Goal: Task Accomplishment & Management: Manage account settings

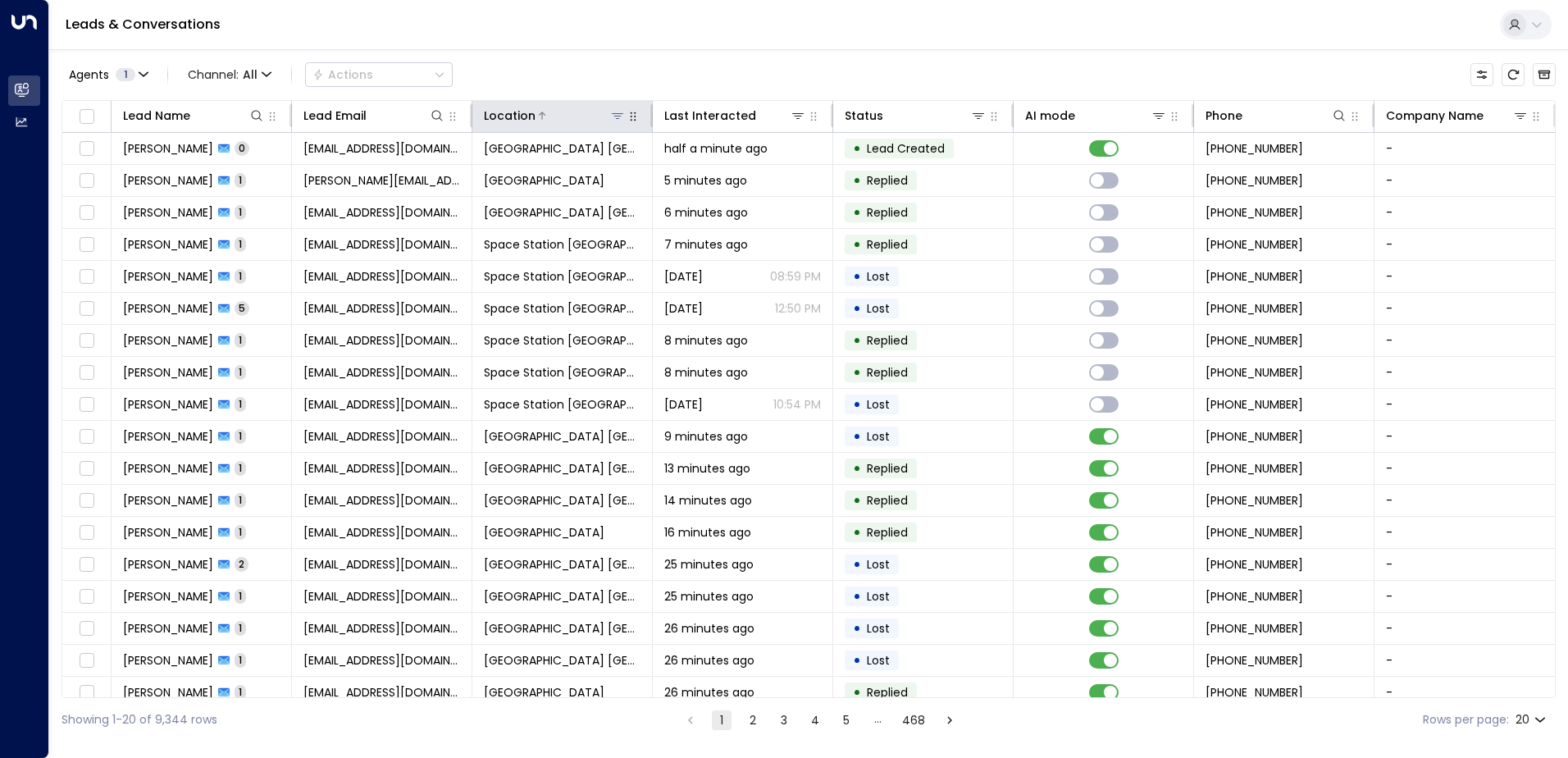
click at [616, 116] on icon at bounding box center [617, 116] width 12 height 5
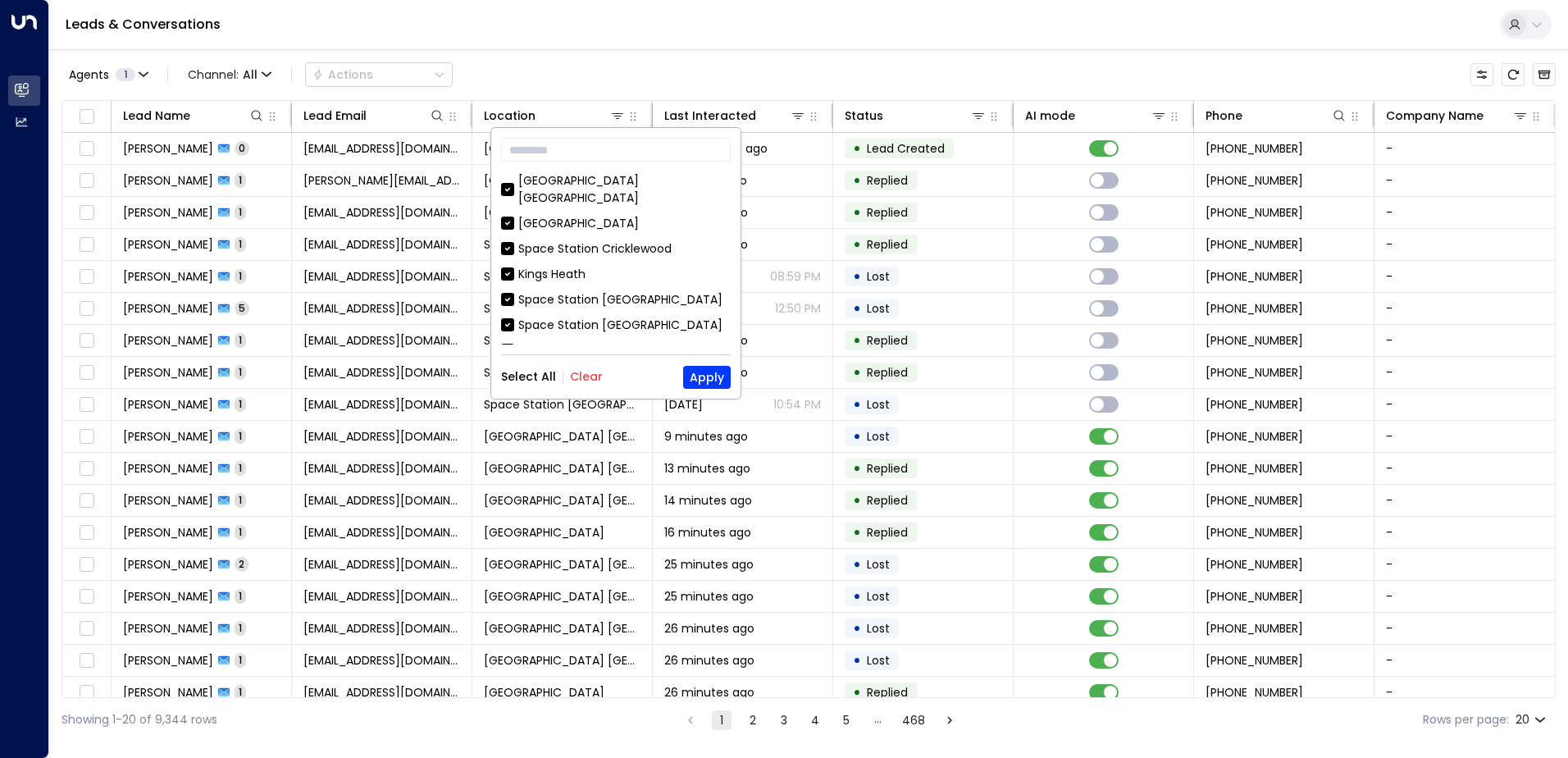
click at [590, 383] on button "Clear" at bounding box center [586, 376] width 33 height 13
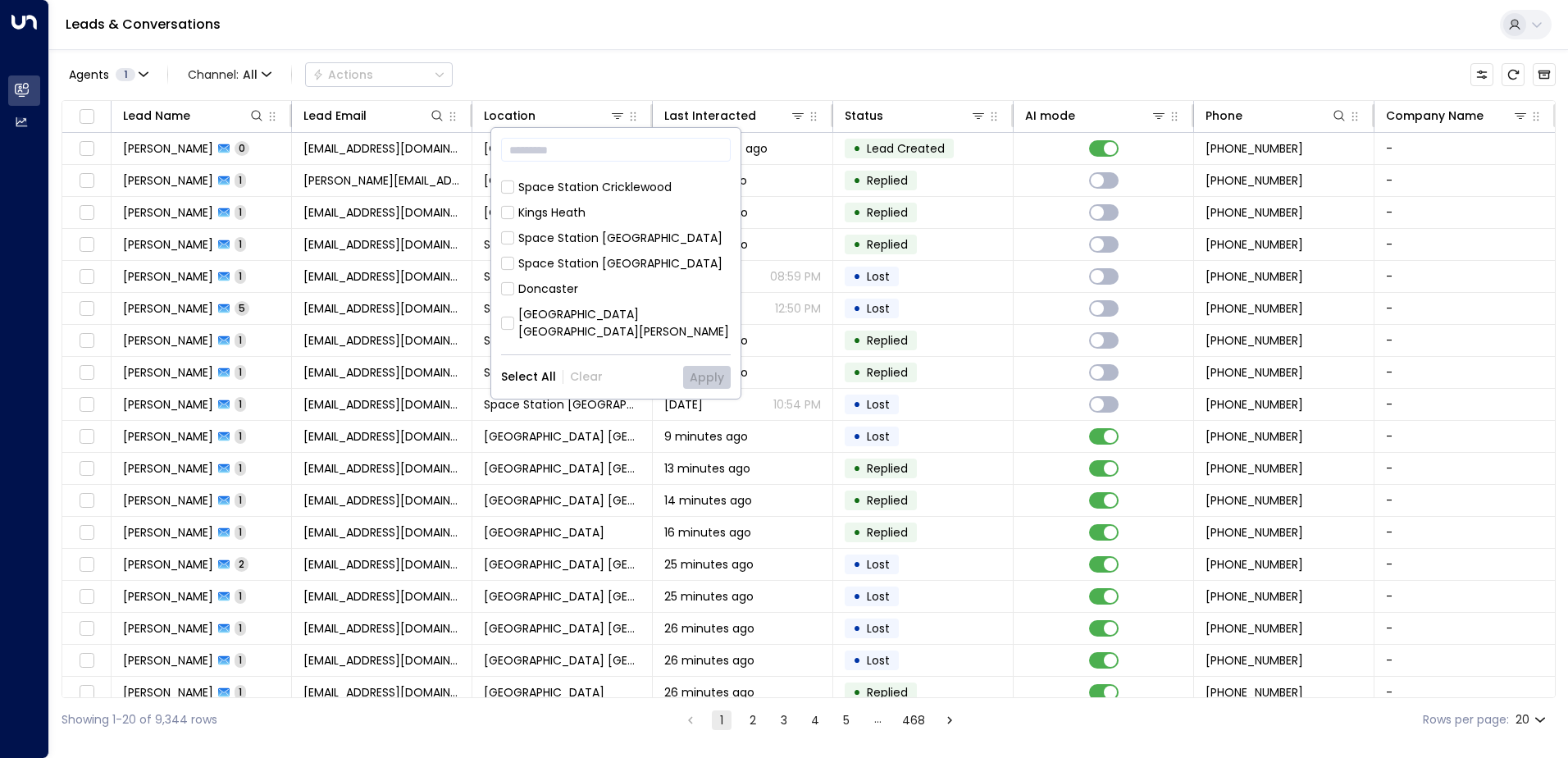
scroll to position [164, 0]
click at [586, 246] on div "Space Station [GEOGRAPHIC_DATA]" at bounding box center [621, 254] width 204 height 17
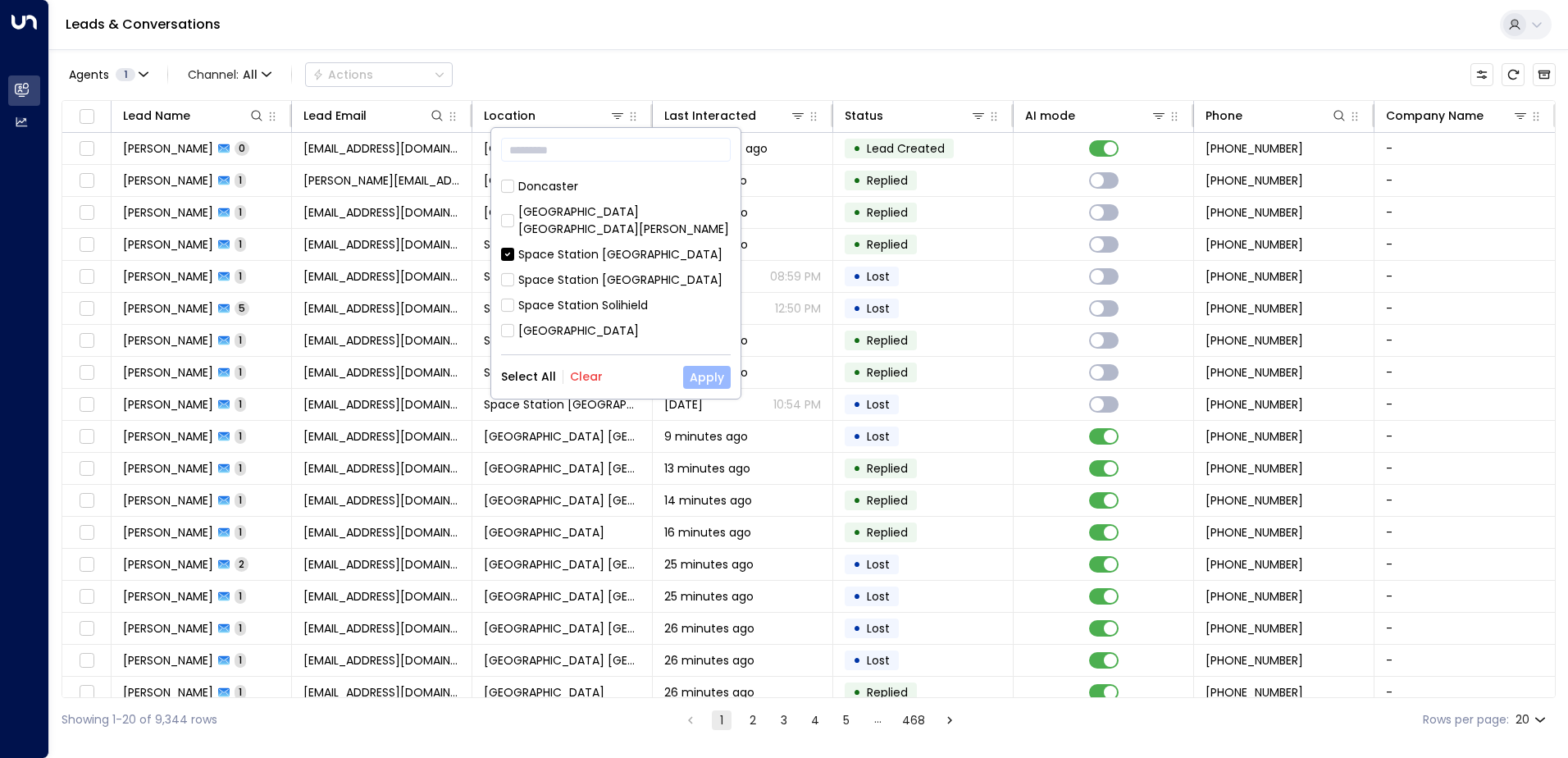
click at [700, 373] on button "Apply" at bounding box center [707, 377] width 47 height 23
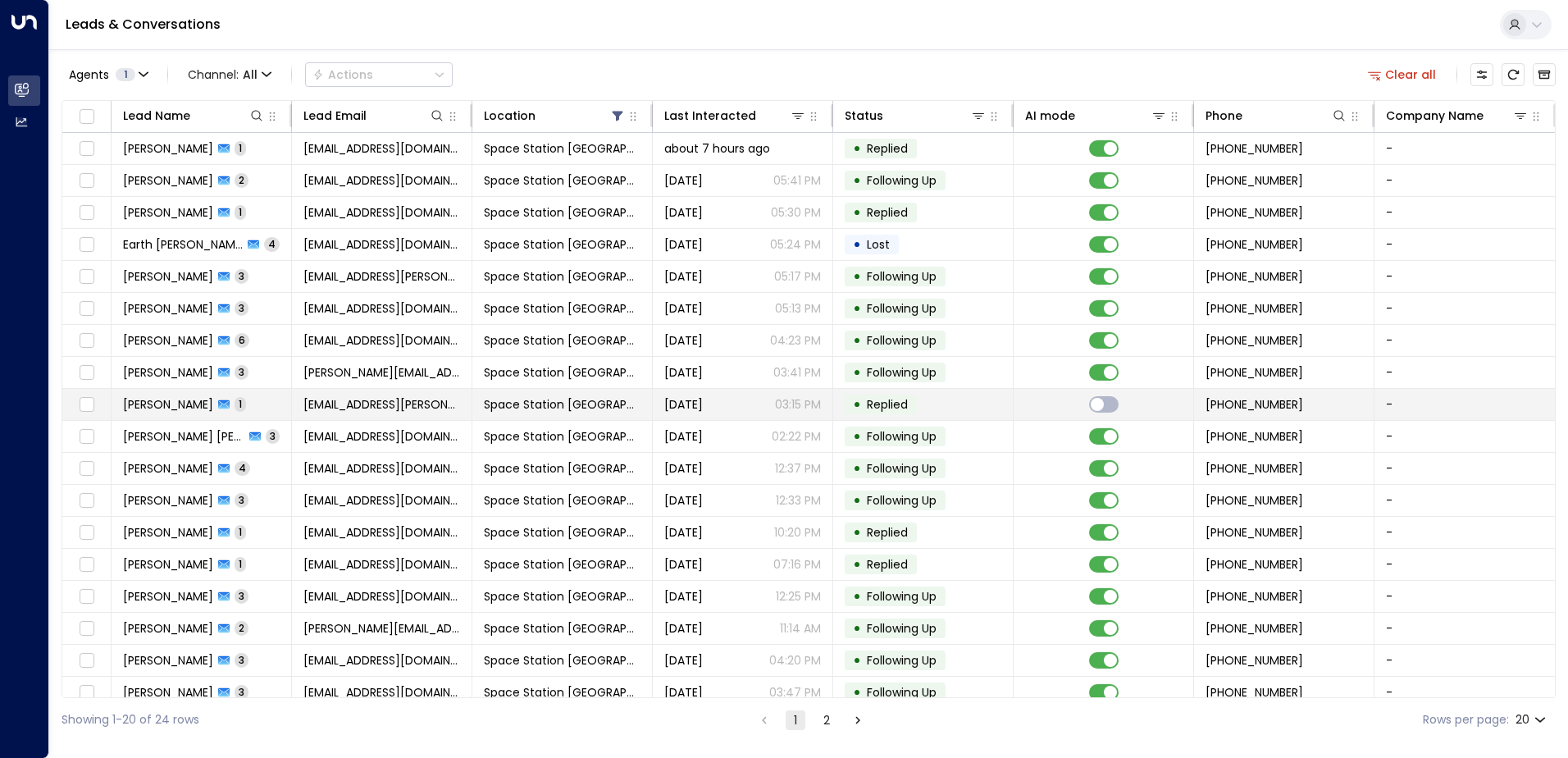
click at [383, 393] on td "[EMAIL_ADDRESS][PERSON_NAME][DOMAIN_NAME]" at bounding box center [382, 404] width 180 height 31
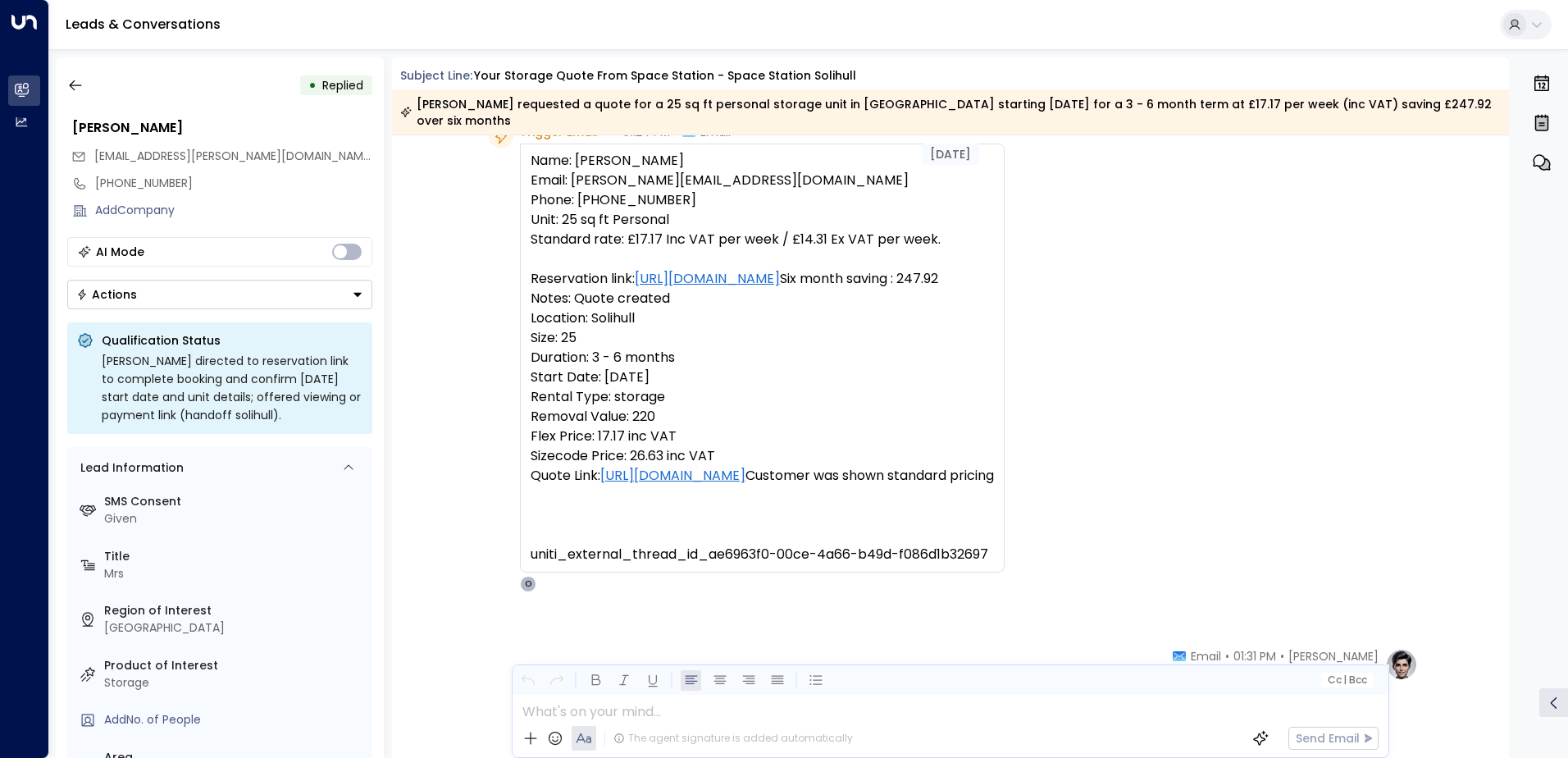
scroll to position [82, 0]
click at [80, 83] on icon "button" at bounding box center [75, 85] width 16 height 16
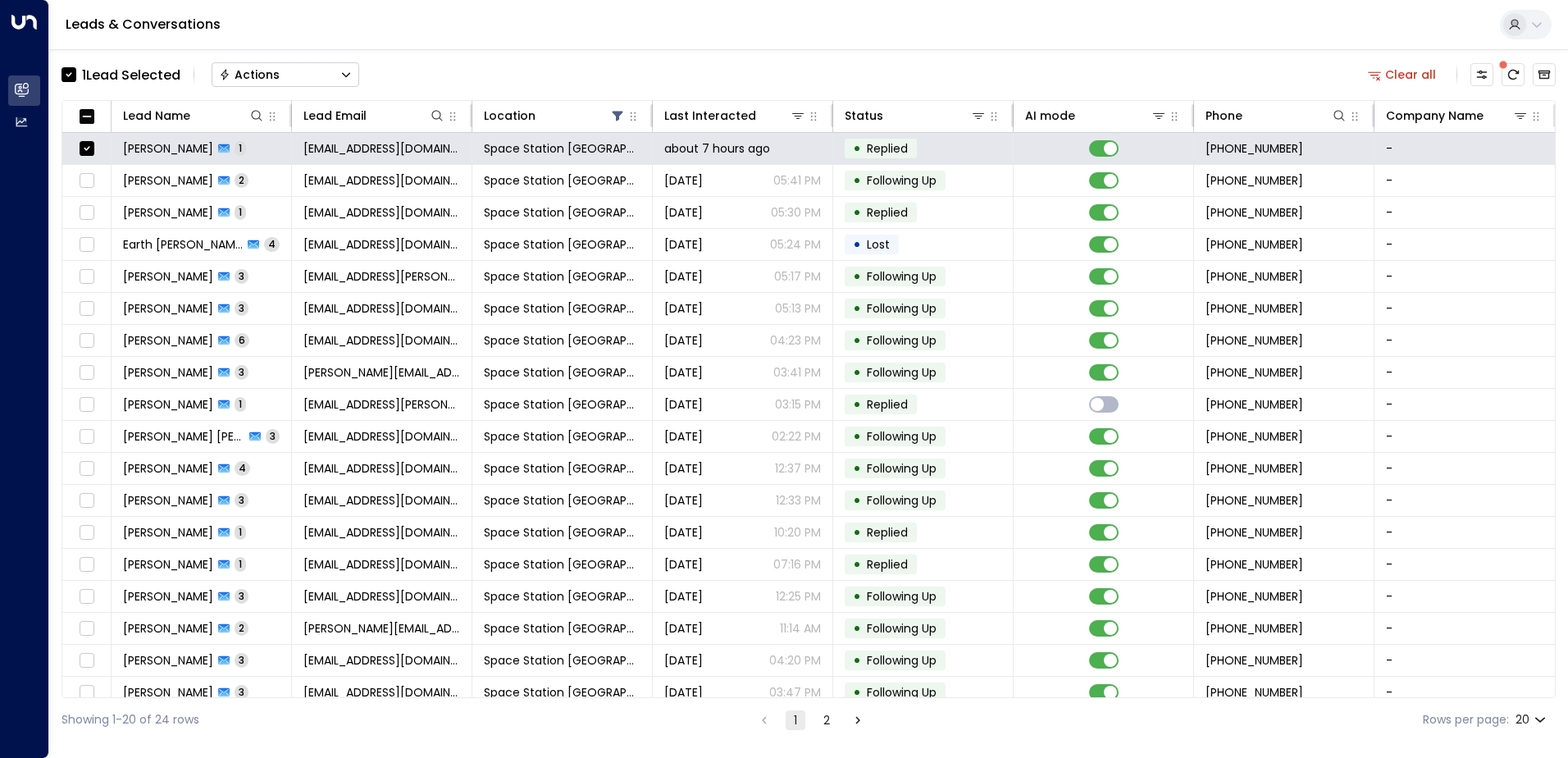
click at [287, 78] on button "Actions" at bounding box center [285, 74] width 148 height 24
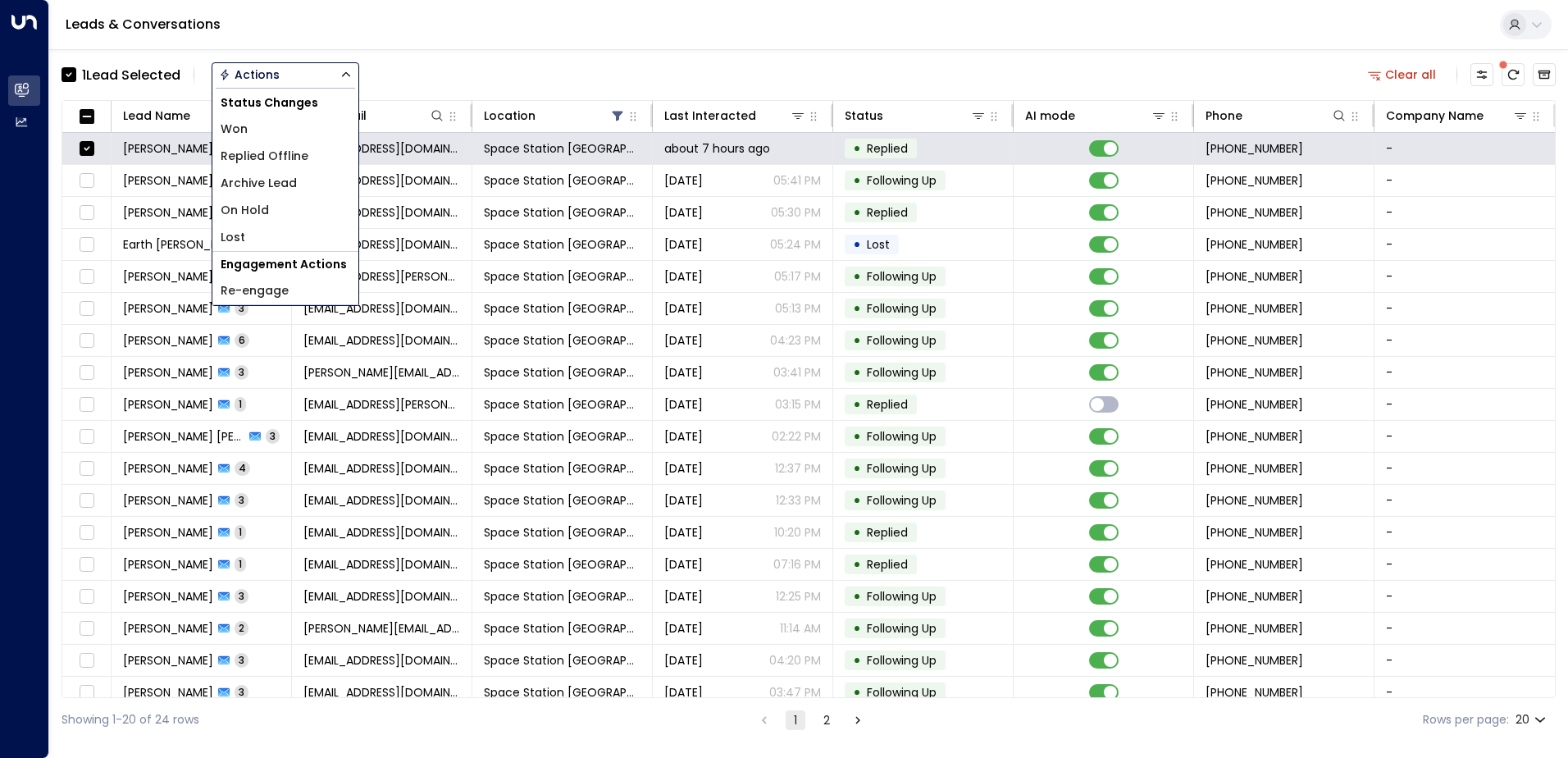
click at [281, 134] on li "Won" at bounding box center [285, 129] width 146 height 27
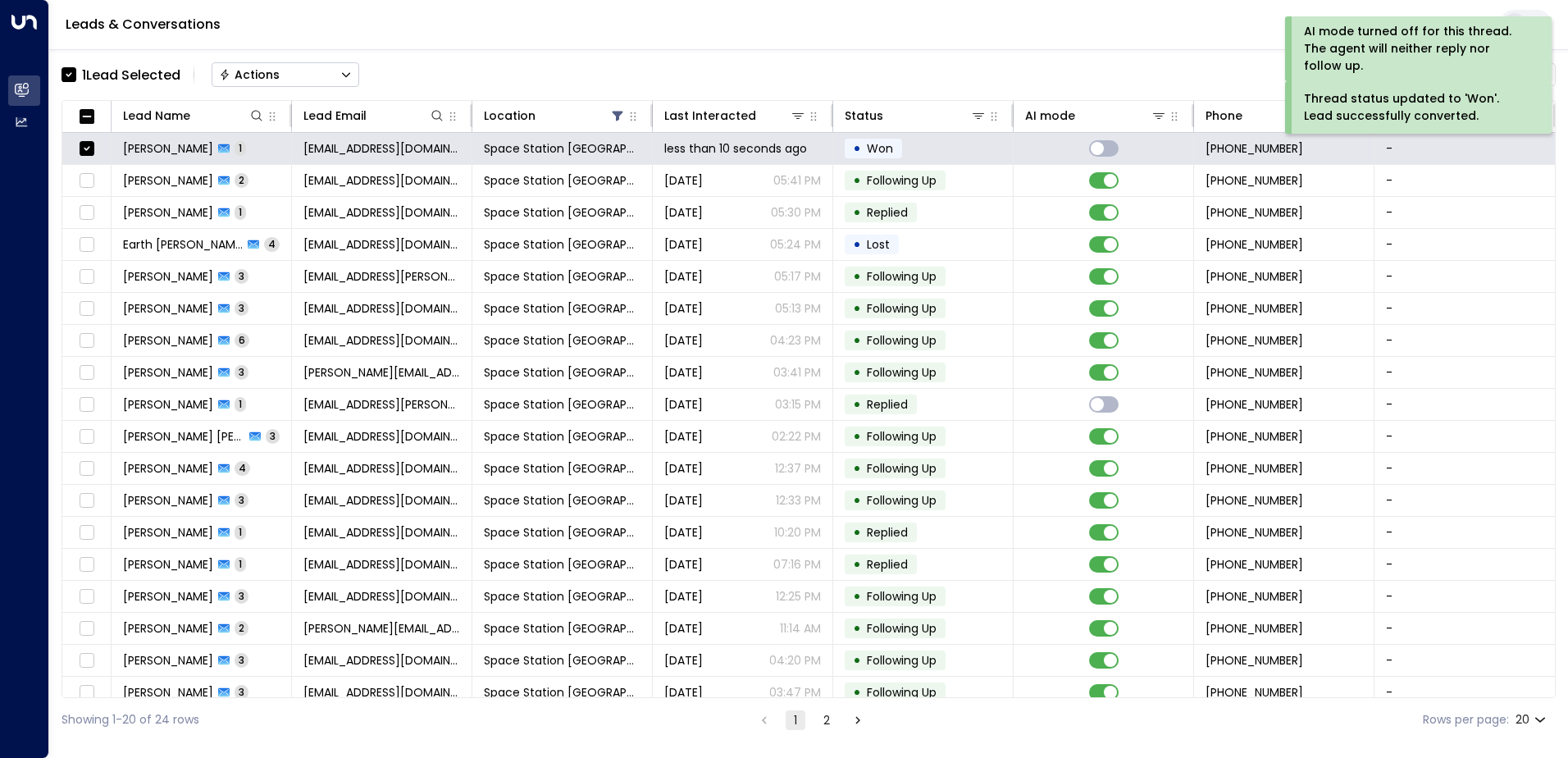
click at [318, 73] on button "Actions" at bounding box center [285, 74] width 148 height 24
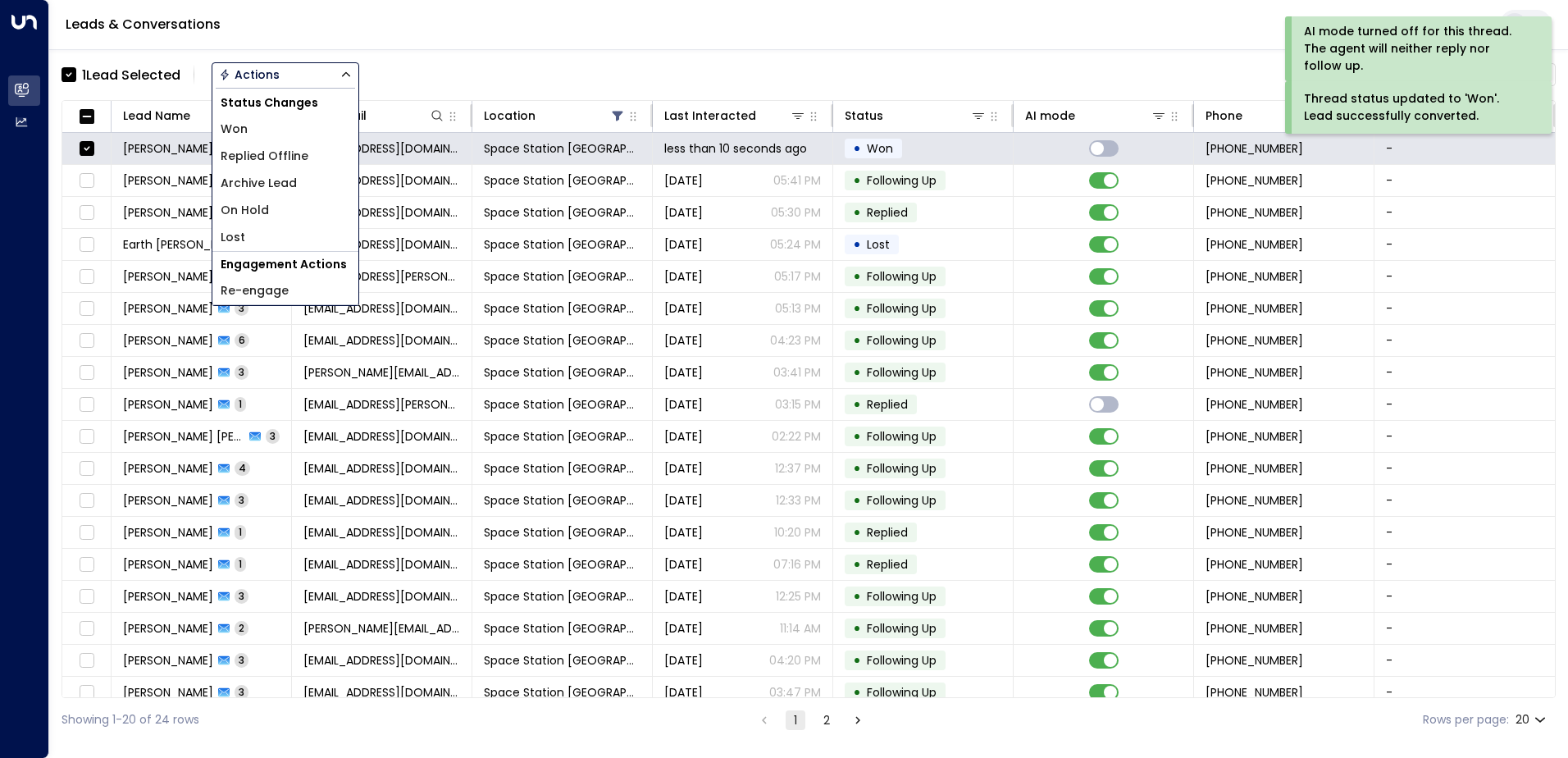
click at [283, 179] on span "Archive Lead" at bounding box center [258, 183] width 76 height 17
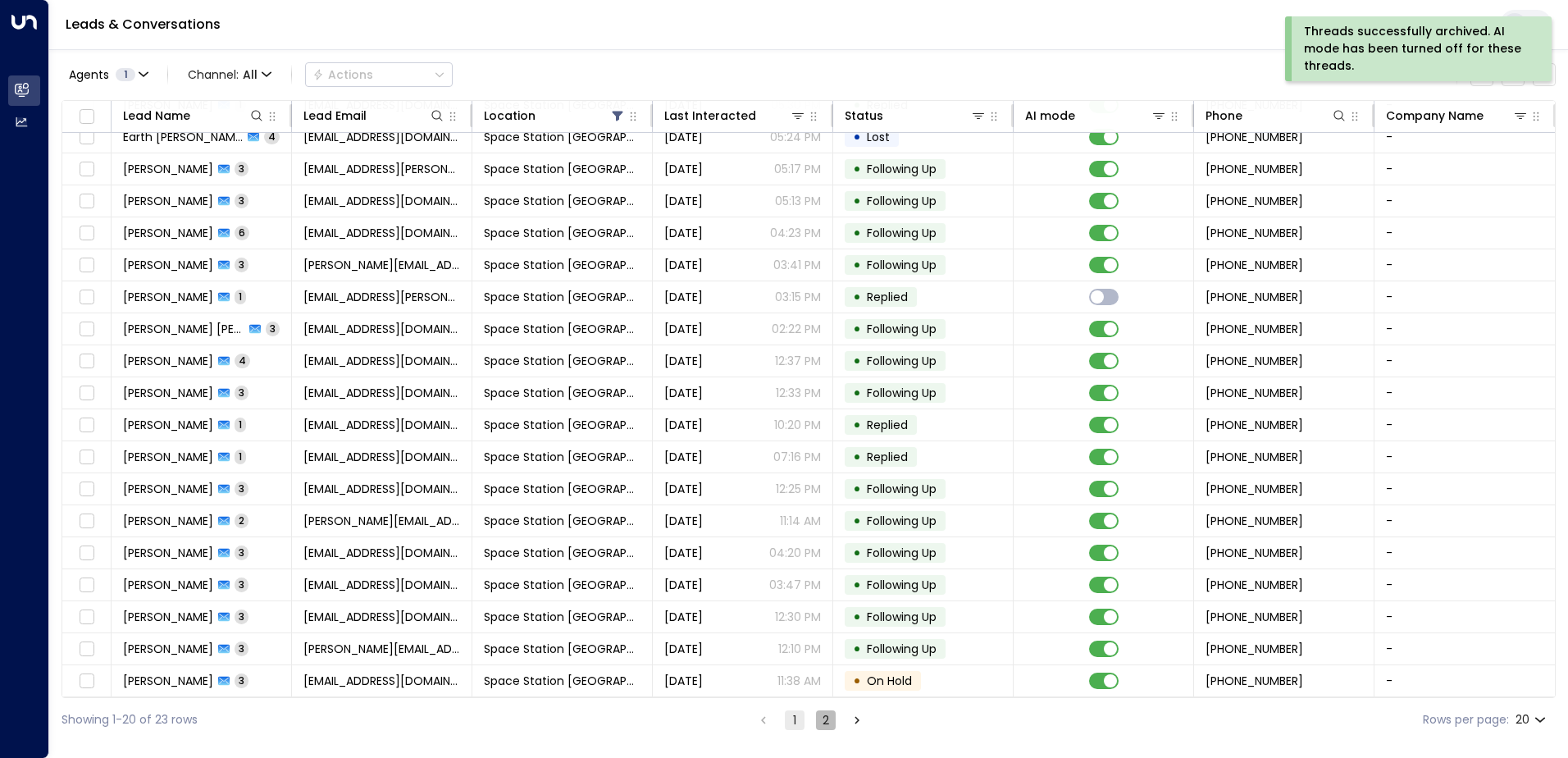
click at [826, 725] on button "2" at bounding box center [826, 720] width 20 height 20
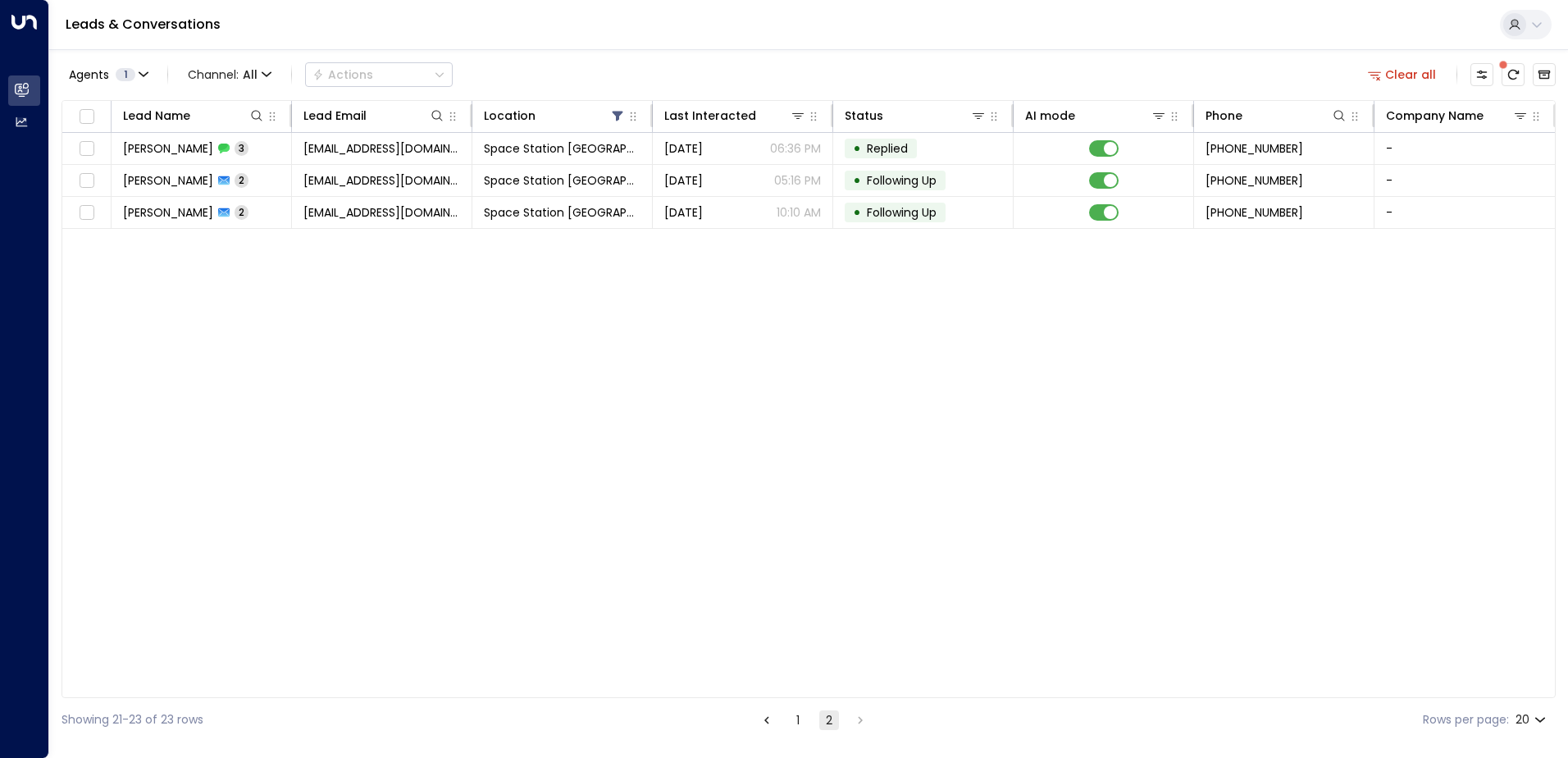
click at [806, 719] on button "1" at bounding box center [798, 720] width 20 height 20
